Goal: Navigation & Orientation: Find specific page/section

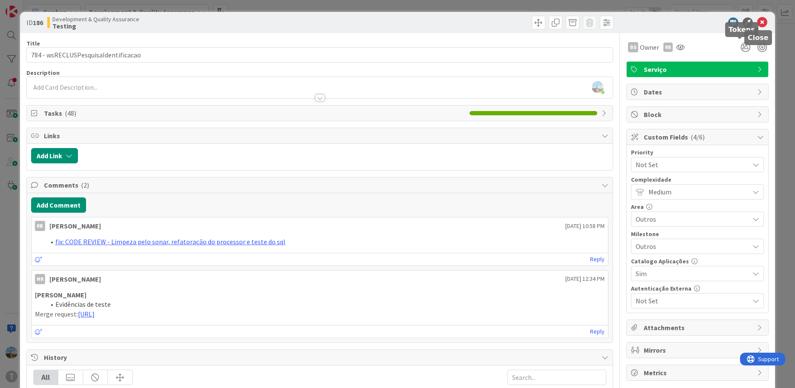
click at [757, 20] on icon at bounding box center [762, 22] width 10 height 10
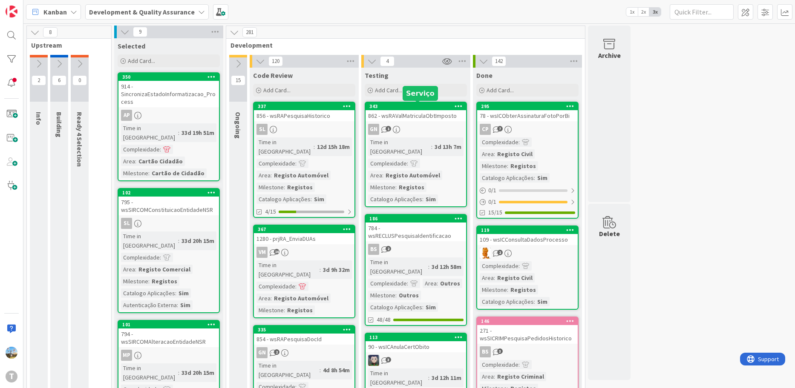
click at [436, 106] on div "343" at bounding box center [417, 106] width 97 height 6
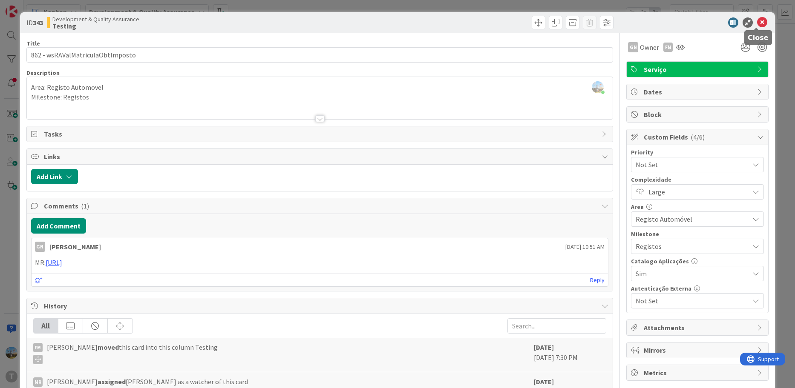
click at [757, 20] on icon at bounding box center [762, 22] width 10 height 10
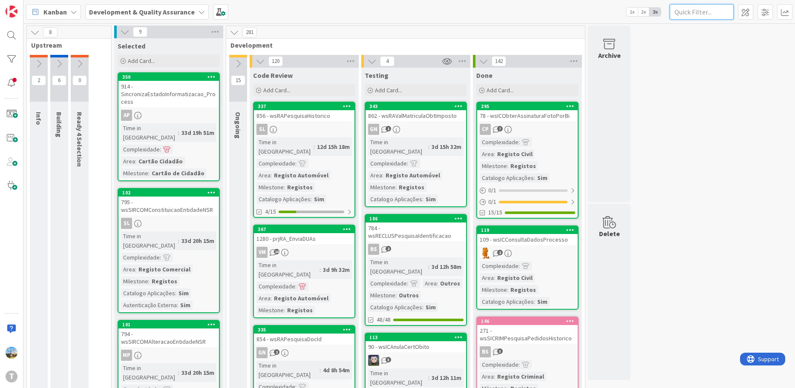
click at [709, 12] on input "text" at bounding box center [701, 11] width 64 height 15
paste input "wsMCRRecebeNotificacaoSMS"
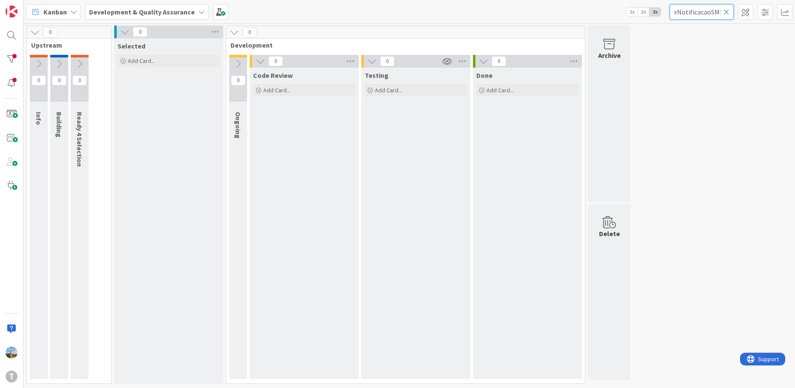
type input "wsMCRRecebeNotificacaoSMS"
click at [13, 62] on div at bounding box center [11, 59] width 17 height 17
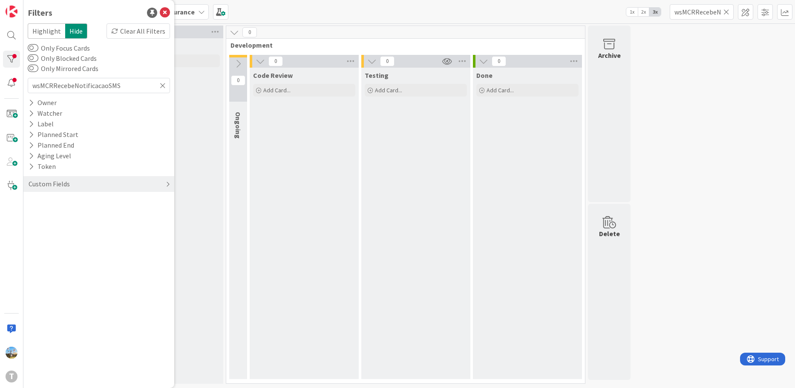
click at [109, 184] on div "Custom Fields" at bounding box center [98, 184] width 151 height 16
click at [138, 34] on div "Clear All Filters" at bounding box center [137, 30] width 63 height 15
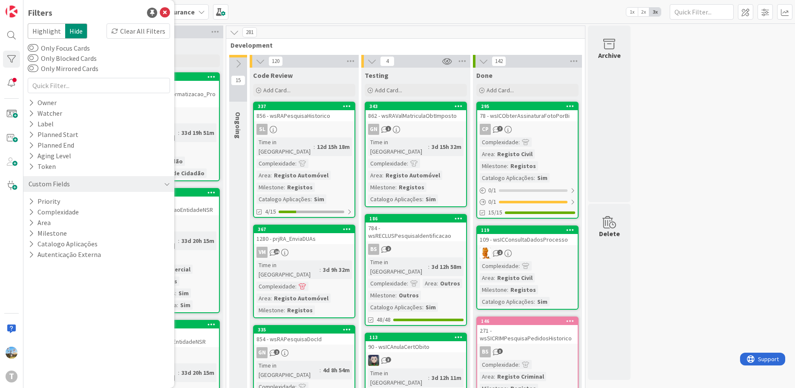
click at [693, 21] on div "Kanban Development & Quality Assurance 1x 2x 3x" at bounding box center [408, 11] width 771 height 23
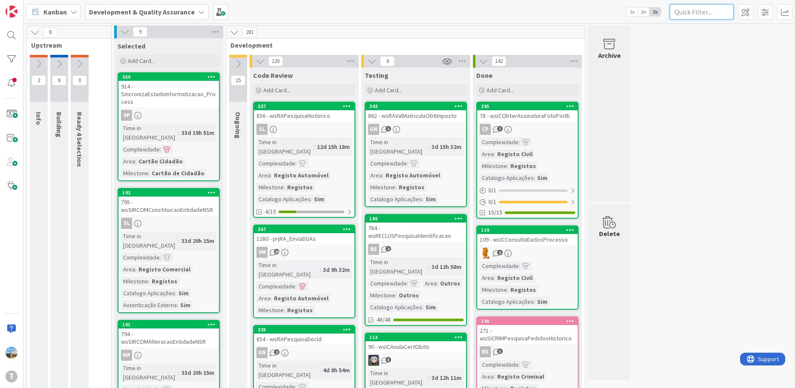
click at [693, 18] on input "text" at bounding box center [701, 11] width 64 height 15
paste input "wsMCRRecebeNotificacaoSMS"
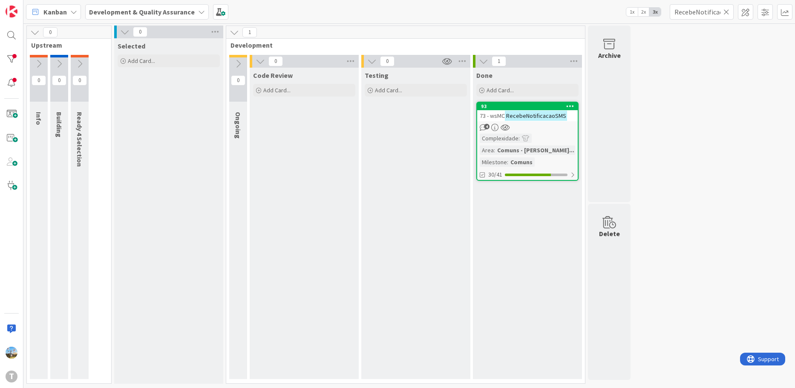
click at [561, 121] on div "93 73 - wsMC RecebeNotificacaoSMS 4 Complexidade : Area : Comuns - Modulo Comun…" at bounding box center [527, 141] width 102 height 79
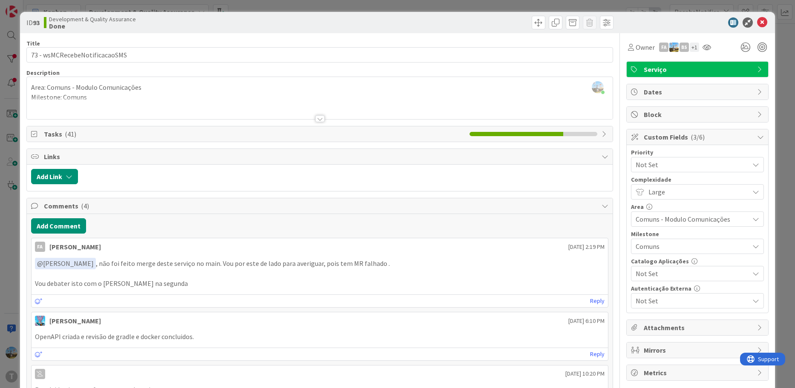
click at [314, 115] on div at bounding box center [320, 109] width 586 height 22
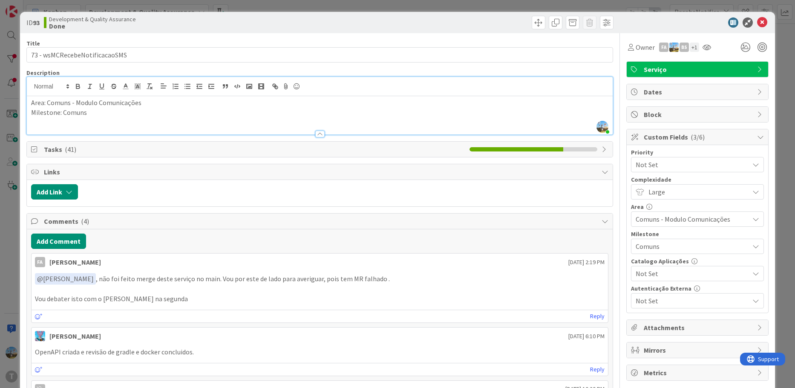
click at [237, 304] on p "Vou debater isto com o [PERSON_NAME] na segunda" at bounding box center [320, 299] width 570 height 10
click at [9, 275] on div "ID 93 Development & Quality Assurance Done Title 29 / 128 73 - wsMCRecebeNotifi…" at bounding box center [397, 194] width 795 height 388
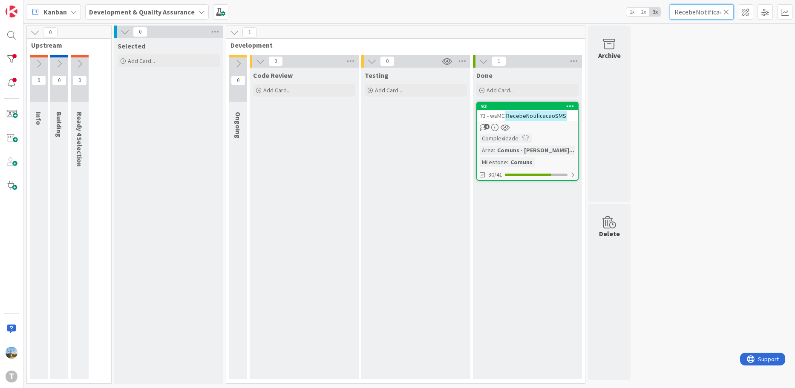
click at [695, 13] on input "RecebeNotificacaoSMS" at bounding box center [701, 11] width 64 height 15
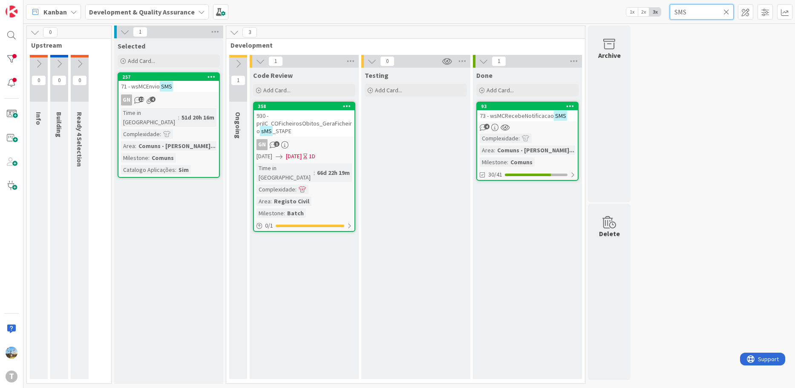
type input "SMS"
click at [240, 59] on icon at bounding box center [237, 63] width 9 height 9
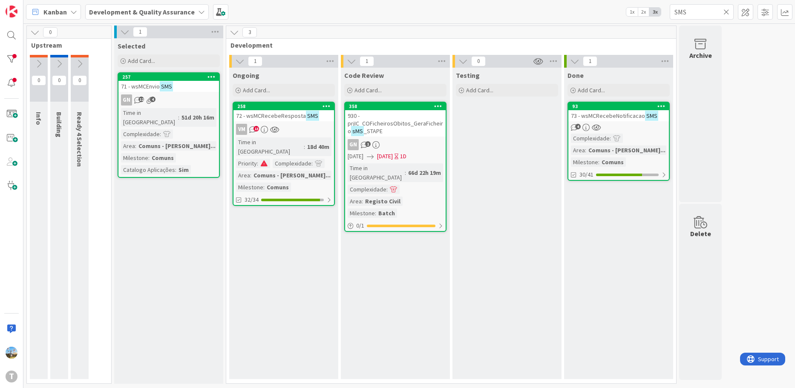
click at [453, 304] on div "Testing Add Card..." at bounding box center [506, 224] width 109 height 312
click at [726, 12] on icon at bounding box center [726, 12] width 6 height 8
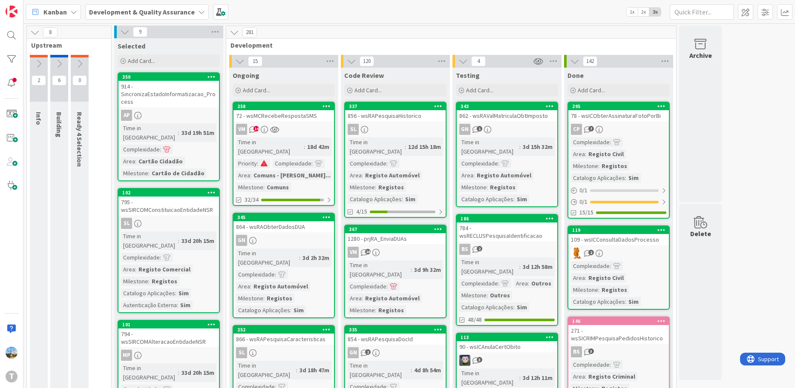
click at [492, 120] on div "862 - wsRAValMatriculaObtImposto" at bounding box center [507, 115] width 101 height 11
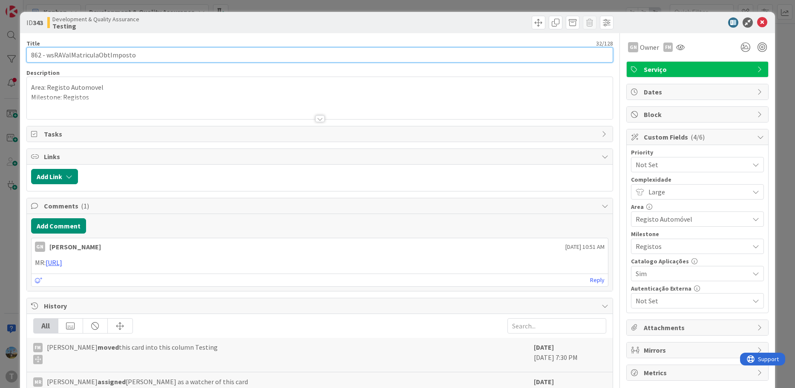
drag, startPoint x: 140, startPoint y: 52, endPoint x: 47, endPoint y: 55, distance: 92.9
click at [47, 55] on input "862 - wsRAValMatriculaObtImposto" at bounding box center [319, 54] width 587 height 15
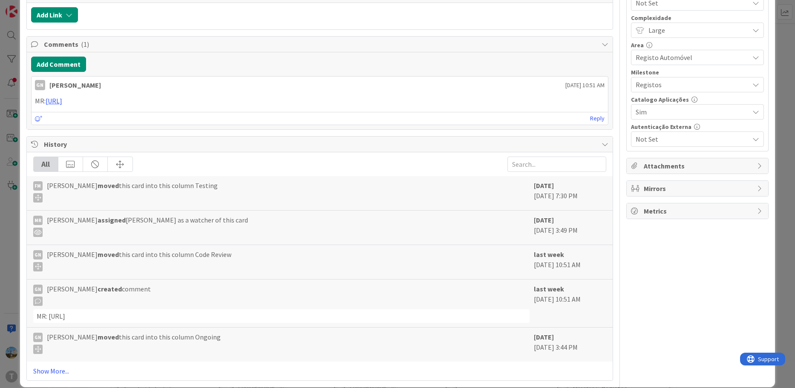
scroll to position [173, 0]
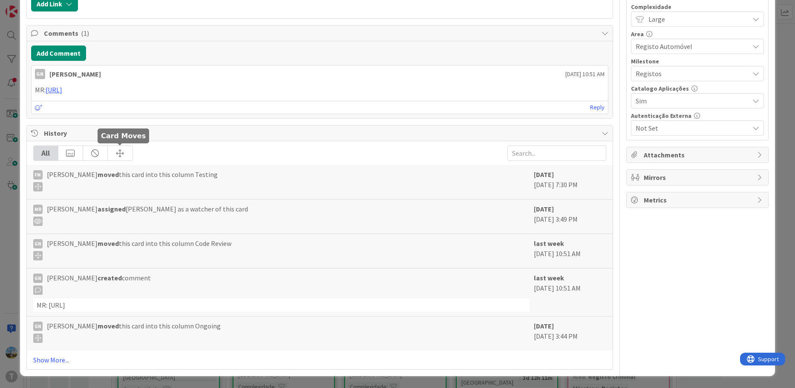
click at [127, 155] on div at bounding box center [120, 153] width 25 height 14
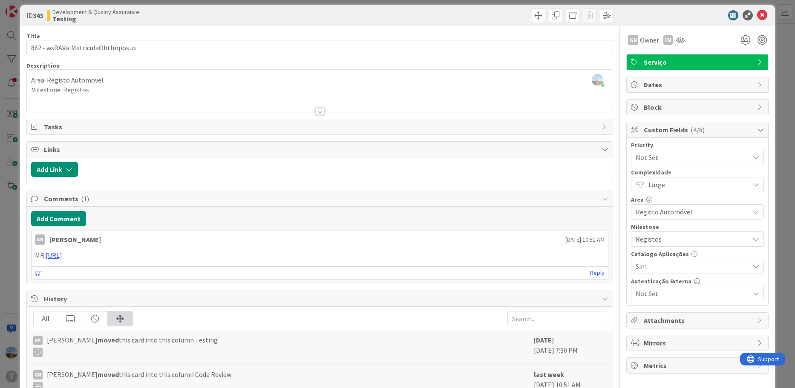
scroll to position [0, 0]
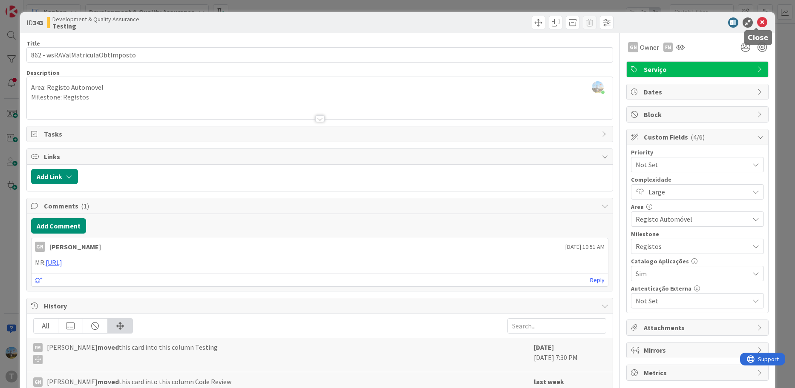
click at [758, 22] on icon at bounding box center [762, 22] width 10 height 10
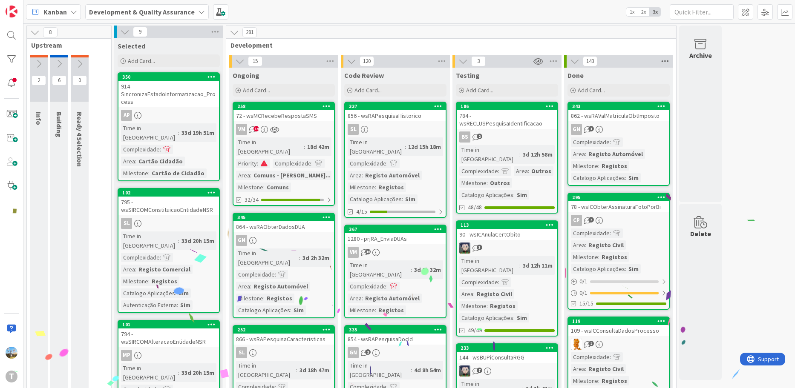
click at [664, 62] on icon at bounding box center [664, 61] width 11 height 13
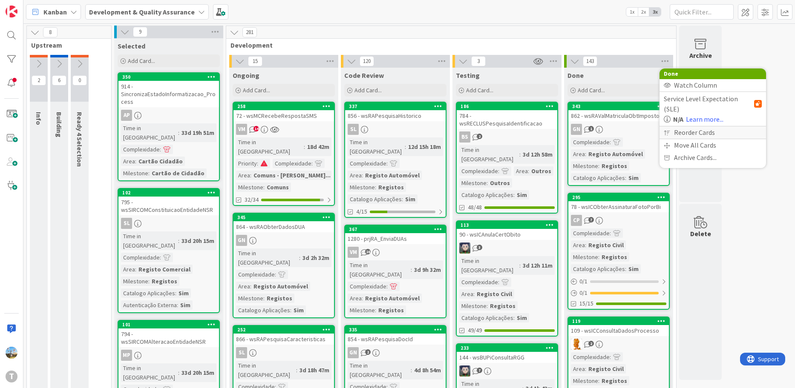
click at [689, 126] on div "Reorder Cards" at bounding box center [712, 132] width 106 height 12
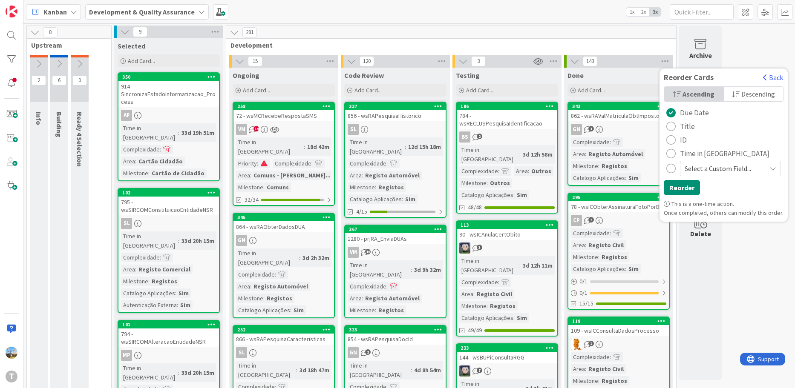
click at [688, 150] on span "Time in [GEOGRAPHIC_DATA]" at bounding box center [724, 153] width 89 height 13
click at [696, 94] on span "Ascending" at bounding box center [698, 94] width 32 height 13
click at [680, 191] on button "Reorder" at bounding box center [682, 187] width 36 height 15
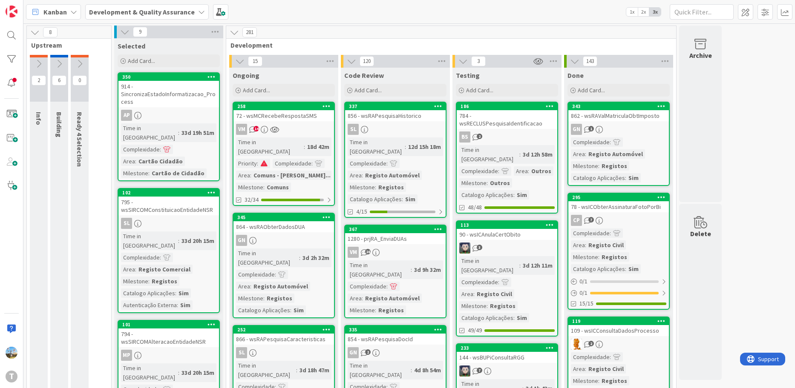
click at [632, 215] on div "CP 7" at bounding box center [618, 220] width 101 height 11
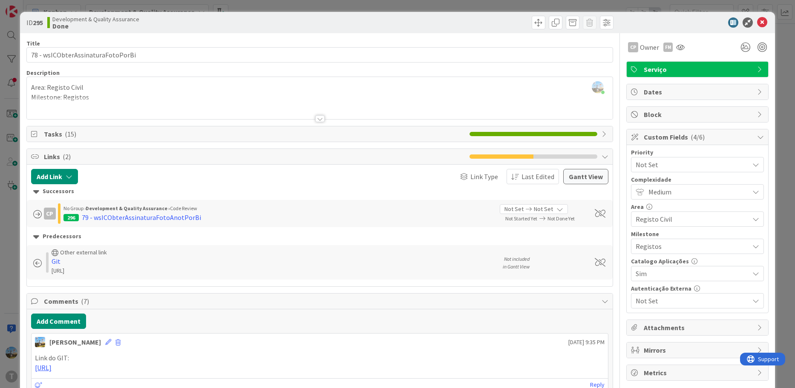
click at [757, 24] on icon at bounding box center [762, 22] width 10 height 10
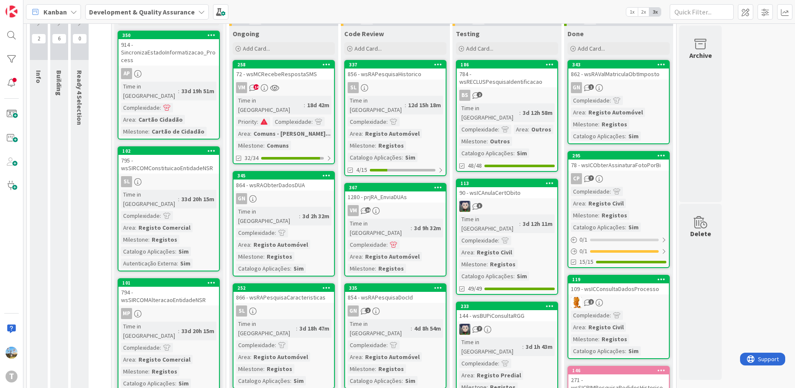
scroll to position [43, 0]
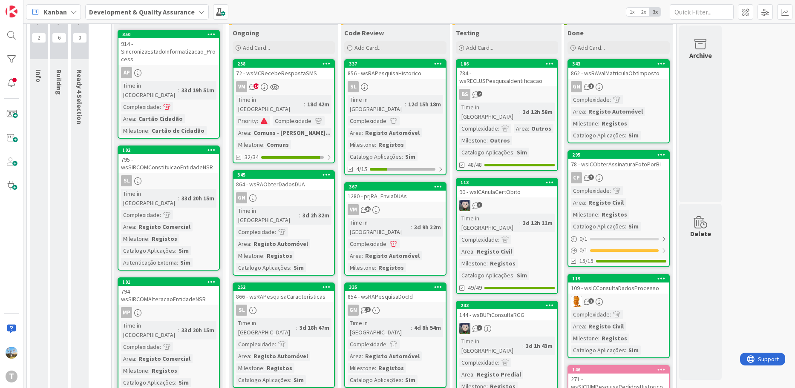
click at [496, 214] on div "Time in [GEOGRAPHIC_DATA]" at bounding box center [489, 223] width 60 height 19
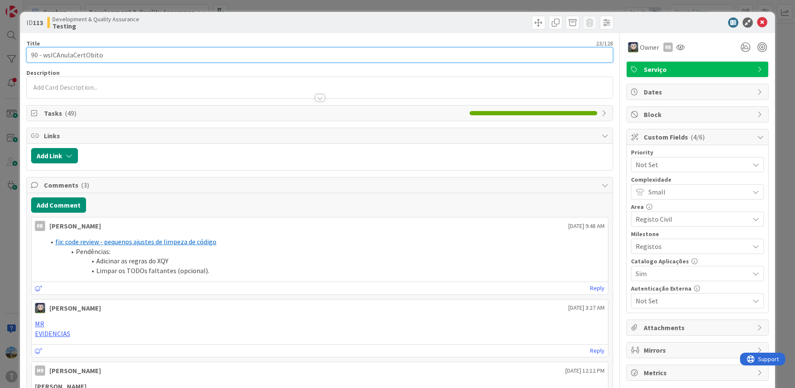
drag, startPoint x: 135, startPoint y: 55, endPoint x: 43, endPoint y: 52, distance: 91.6
click at [43, 52] on input "90 - wsICAnulaCertObito" at bounding box center [319, 54] width 587 height 15
click at [77, 51] on input "90 - wsICAnulaCertObito" at bounding box center [319, 54] width 587 height 15
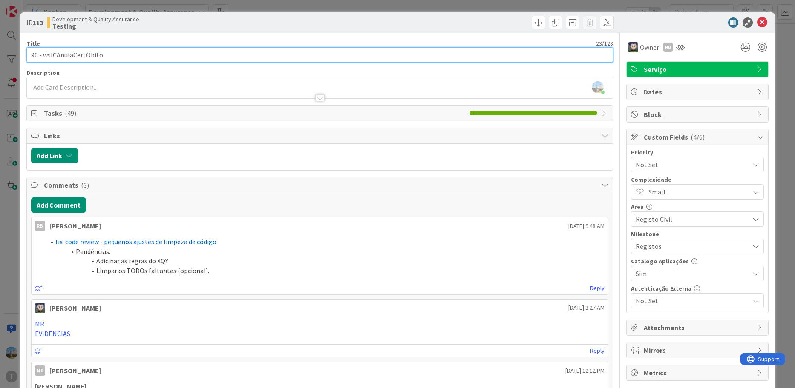
click at [142, 57] on input "90 - wsICAnulaCertObito" at bounding box center [319, 54] width 587 height 15
drag, startPoint x: 118, startPoint y: 57, endPoint x: 43, endPoint y: 65, distance: 75.4
click at [43, 65] on div "Title 23 / 128 90 - wsICAnulaCertObito Description [PERSON_NAME] just joined Ow…" at bounding box center [319, 383] width 587 height 700
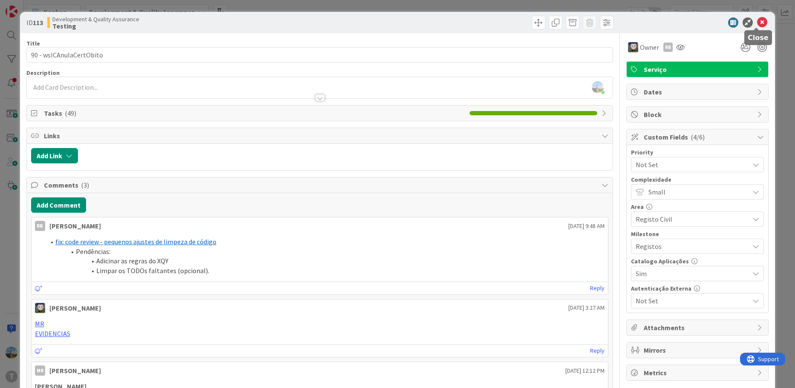
click at [757, 20] on icon at bounding box center [762, 22] width 10 height 10
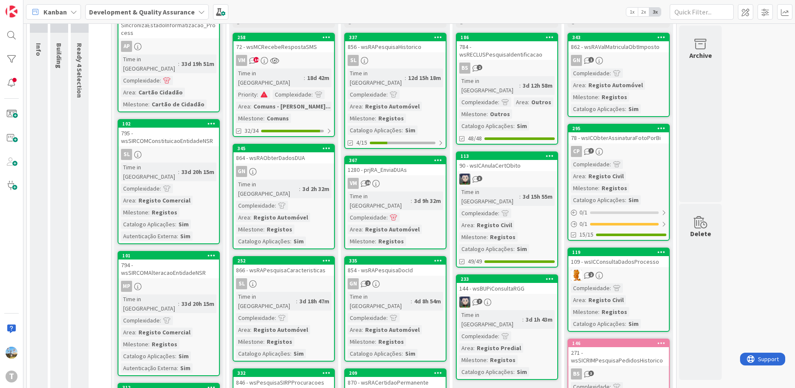
scroll to position [128, 0]
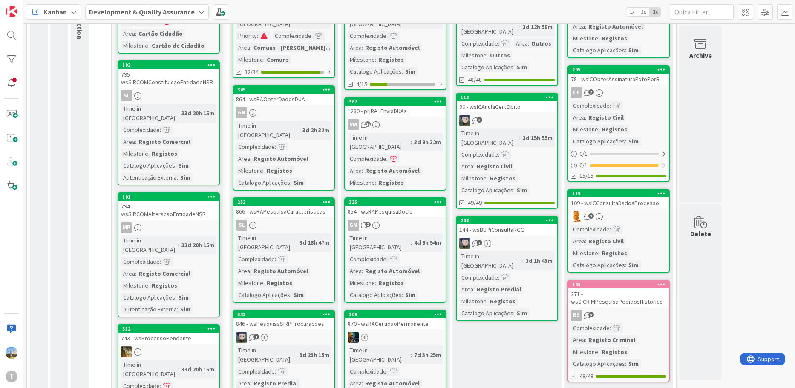
click at [501, 238] on div "7" at bounding box center [507, 243] width 101 height 11
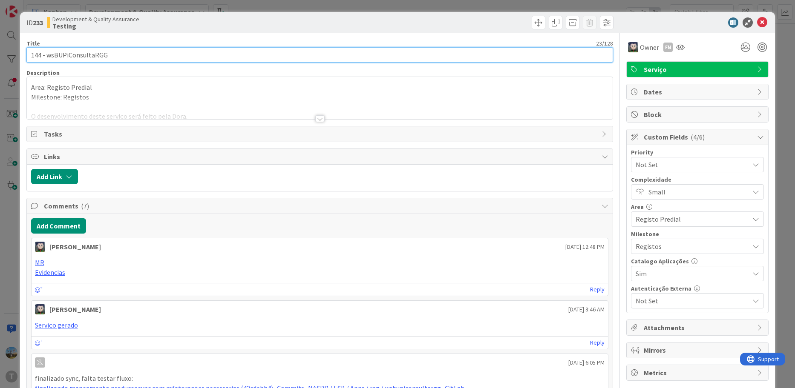
drag, startPoint x: 62, startPoint y: 65, endPoint x: 46, endPoint y: 65, distance: 15.8
